Goal: Use online tool/utility: Utilize a website feature to perform a specific function

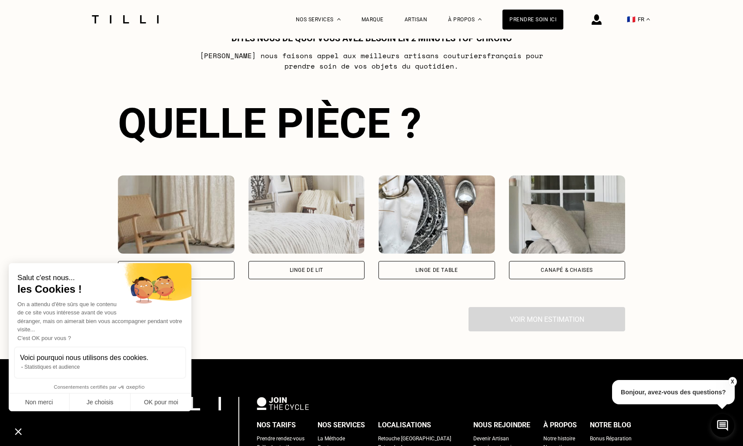
scroll to position [537, 0]
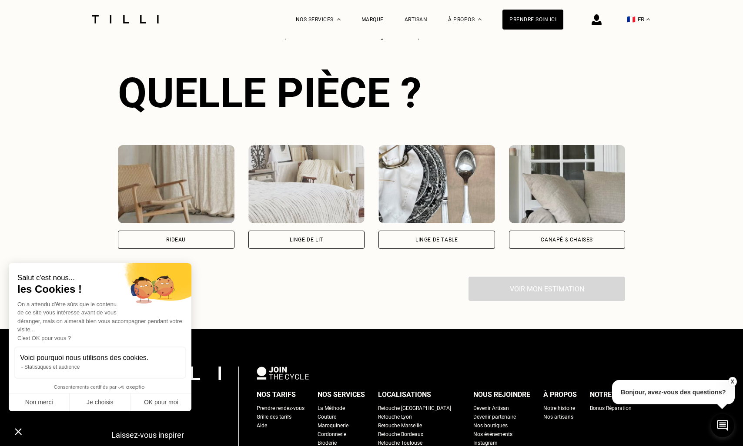
click at [204, 237] on div "Rideau" at bounding box center [176, 240] width 117 height 18
select select "FR"
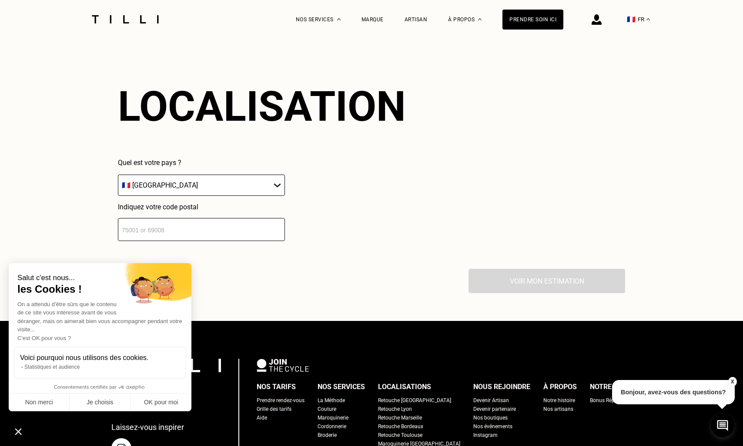
scroll to position [760, 0]
click at [204, 232] on input "number" at bounding box center [201, 229] width 167 height 23
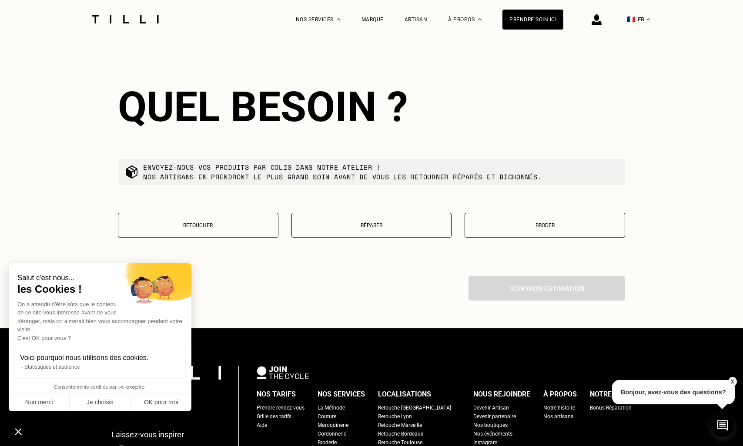
scroll to position [975, 0]
type input "78500"
click at [248, 217] on button "Retoucher" at bounding box center [198, 225] width 160 height 25
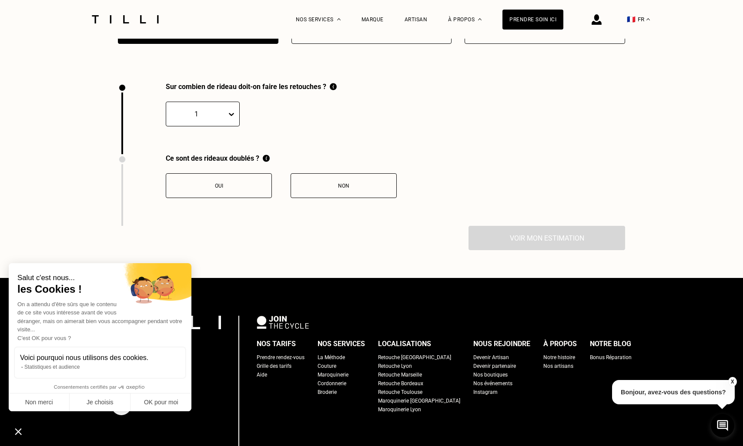
scroll to position [1197, 0]
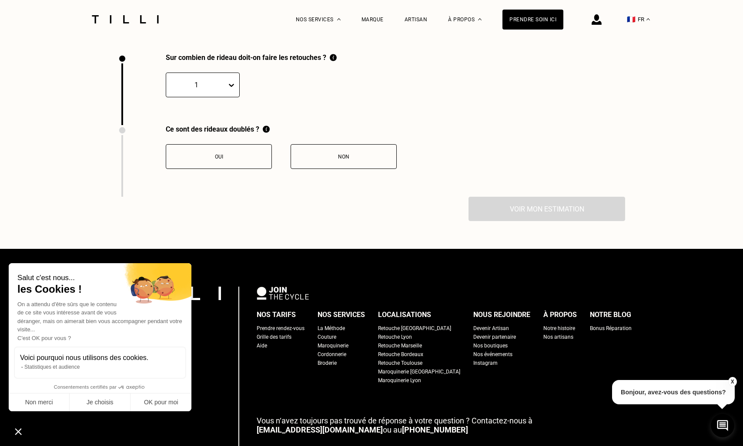
click at [244, 159] on div "Oui" at bounding box center [218, 157] width 97 height 6
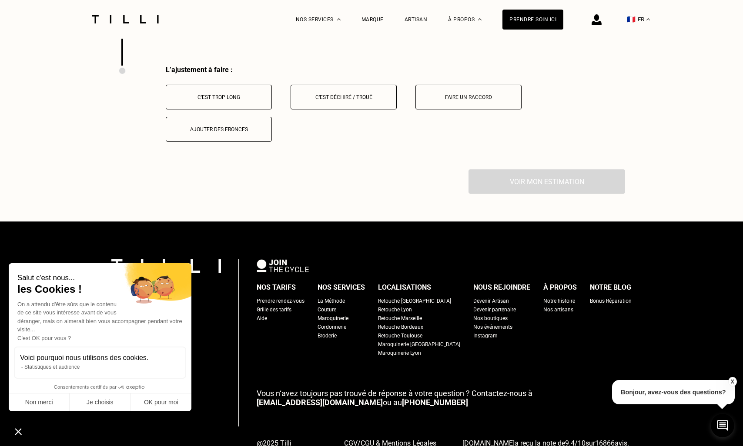
scroll to position [1341, 0]
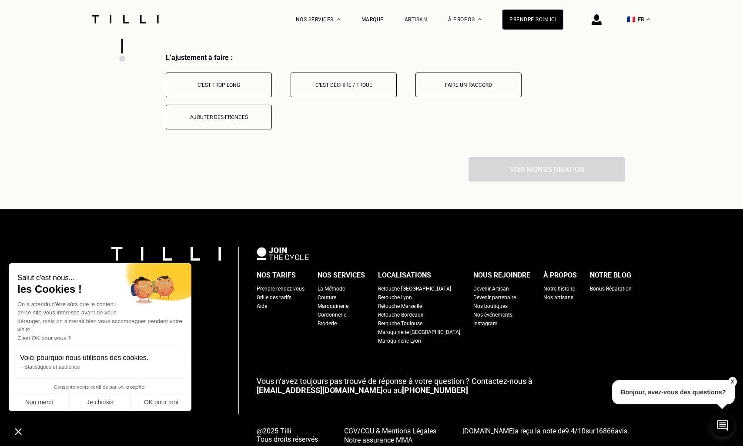
click at [239, 89] on button "C‘est trop long" at bounding box center [219, 85] width 106 height 25
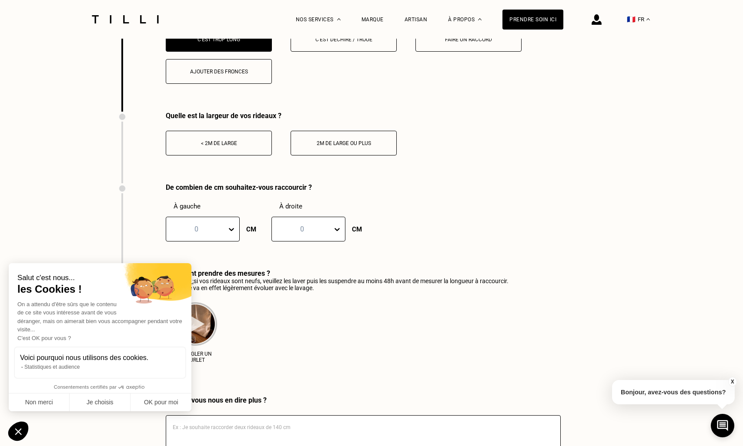
scroll to position [1387, 0]
click at [238, 153] on button "< 2m de large" at bounding box center [219, 142] width 106 height 25
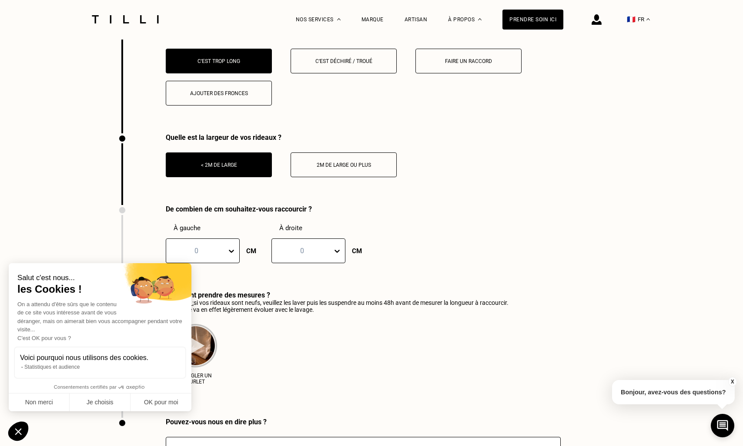
scroll to position [1329, 0]
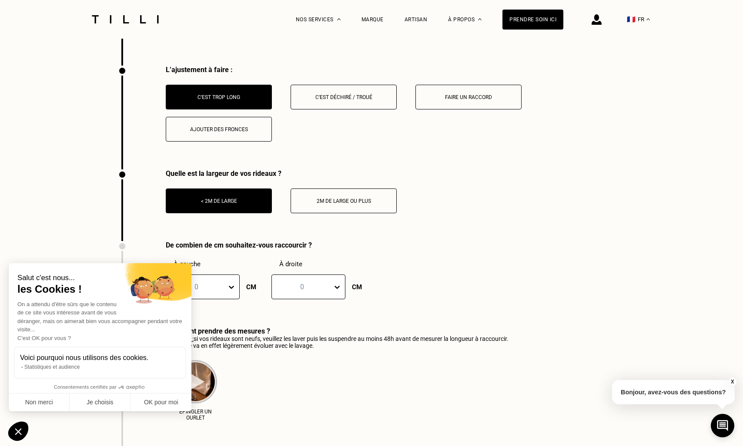
click at [443, 94] on div "Faire un raccord" at bounding box center [468, 97] width 97 height 6
click at [255, 127] on div "Ajouter des fronces" at bounding box center [218, 130] width 97 height 6
